Goal: Check status: Check status

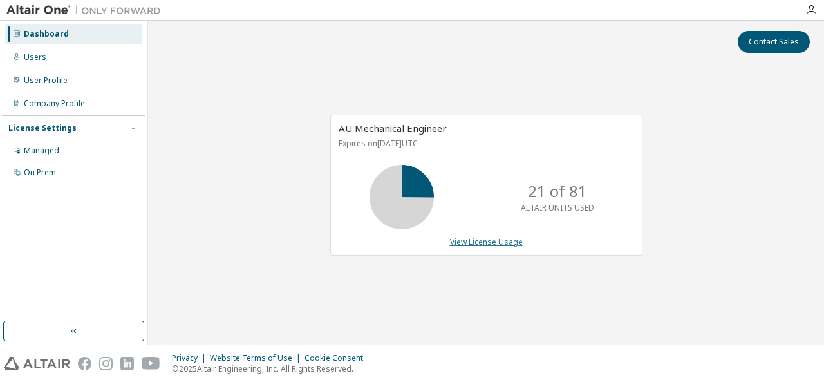
click at [466, 243] on link "View License Usage" at bounding box center [486, 241] width 73 height 11
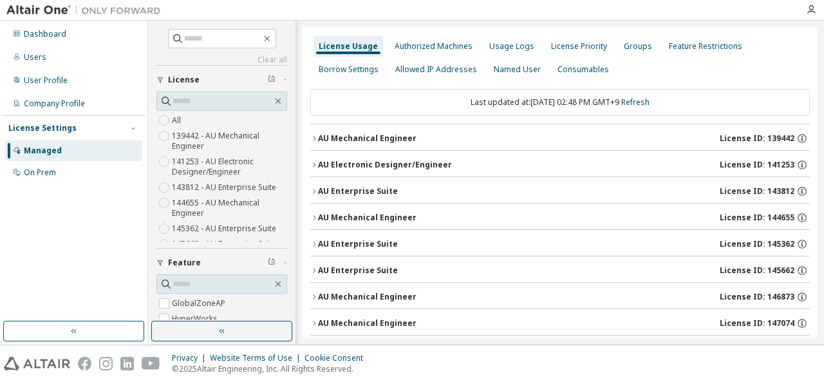
click at [315, 144] on button "AU Mechanical Engineer License ID: 139442" at bounding box center [559, 138] width 499 height 28
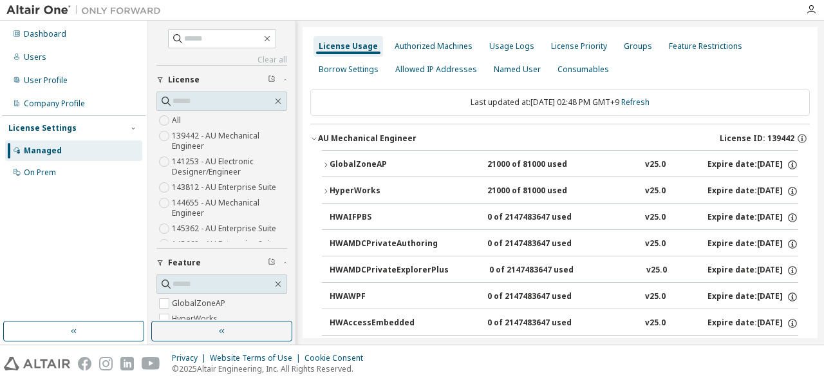
click at [326, 189] on icon "button" at bounding box center [325, 191] width 3 height 5
